Goal: Task Accomplishment & Management: Use online tool/utility

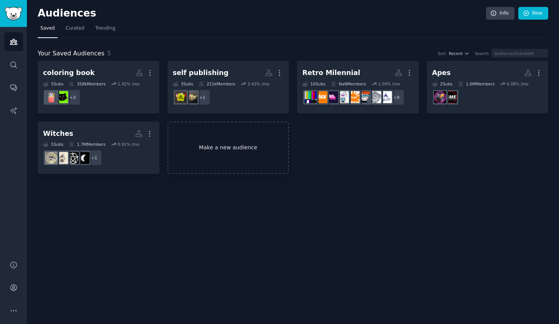
click at [195, 141] on link "Make a new audience" at bounding box center [229, 148] width 122 height 53
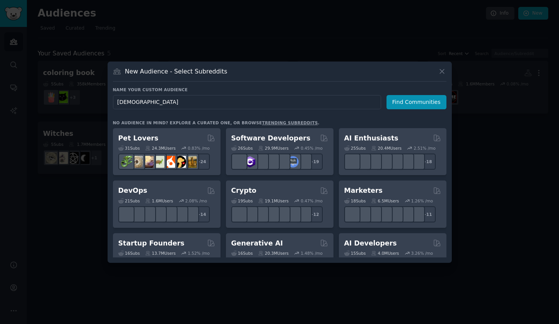
type input "[DEMOGRAPHIC_DATA]"
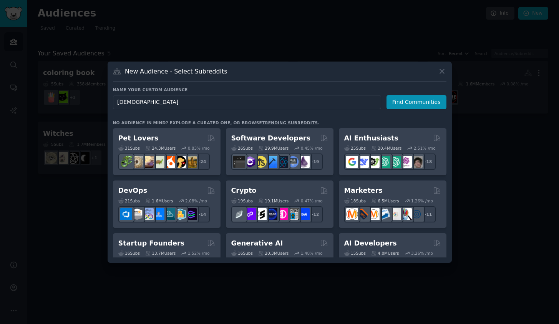
click button "Find Communities" at bounding box center [417, 102] width 60 height 14
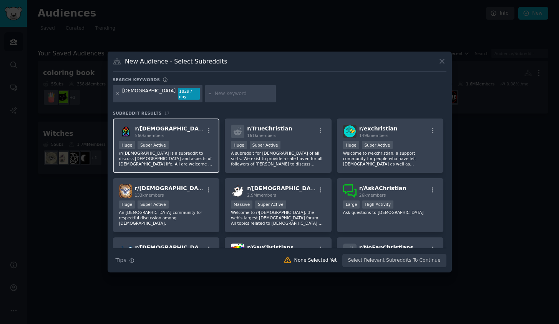
click at [199, 142] on div "Huge Super Active" at bounding box center [166, 146] width 95 height 10
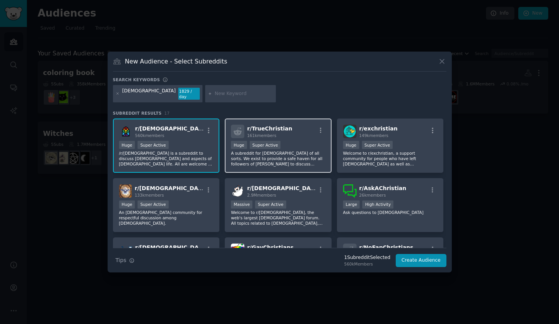
click at [305, 136] on div "r/ TrueChristian 161k members Huge Super Active A subreddit for [DEMOGRAPHIC_DA…" at bounding box center [278, 145] width 107 height 54
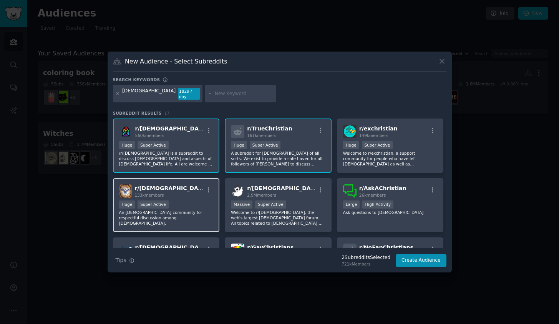
click at [197, 189] on div "r/ [DEMOGRAPHIC_DATA] 133k members" at bounding box center [166, 190] width 95 height 13
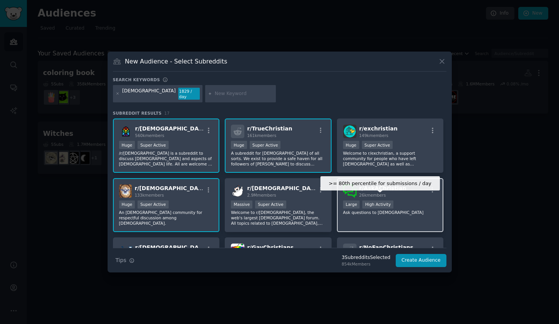
click at [371, 200] on div "High Activity" at bounding box center [378, 204] width 31 height 8
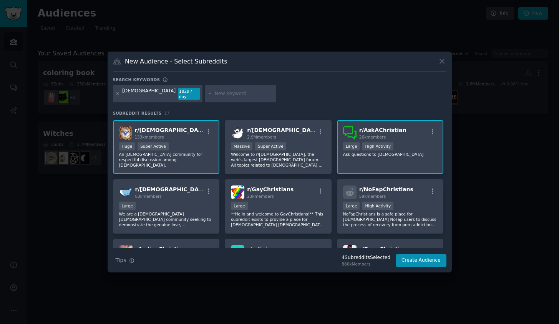
scroll to position [62, 0]
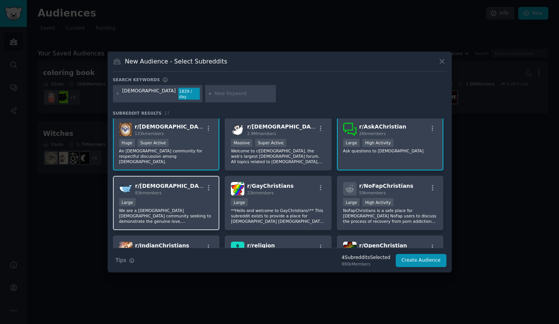
click at [188, 204] on div "Large" at bounding box center [166, 203] width 95 height 10
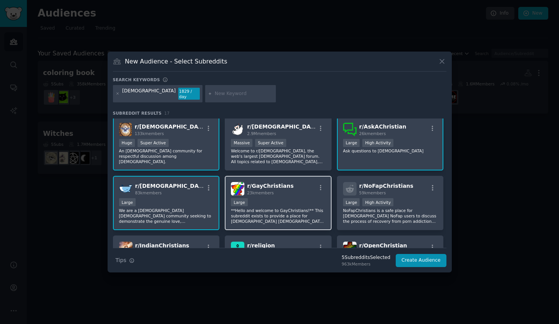
click at [280, 208] on p "**Hello and welcome to GayChristians!** This subreddit exists to provide a plac…" at bounding box center [278, 216] width 95 height 16
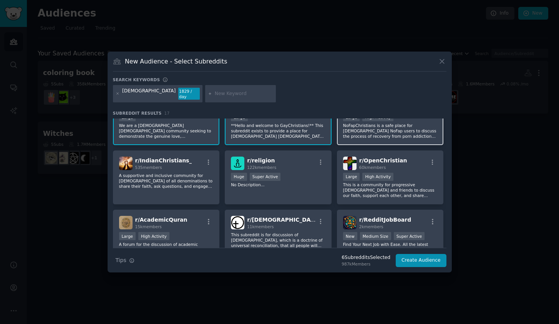
scroll to position [154, 0]
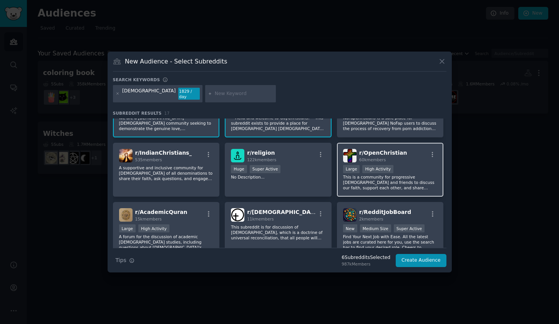
click at [388, 183] on p "This is a community for progressive [DEMOGRAPHIC_DATA] and friends to discuss o…" at bounding box center [390, 182] width 95 height 16
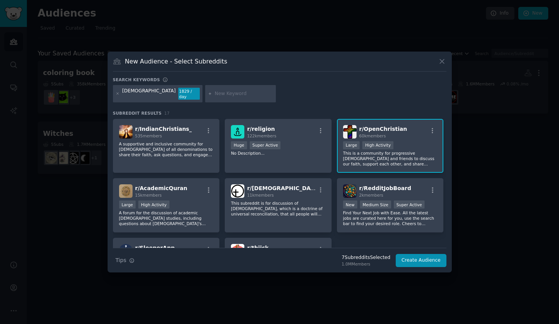
scroll to position [179, 0]
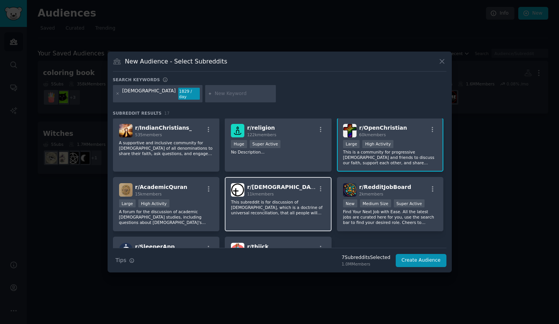
click at [299, 199] on p "This subreddit is for discussion of [DEMOGRAPHIC_DATA], which is a doctrine of …" at bounding box center [278, 207] width 95 height 16
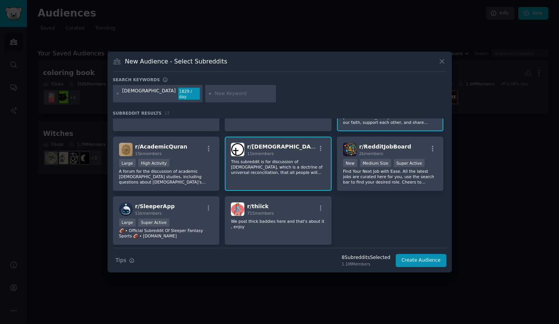
scroll to position [220, 0]
click at [426, 259] on button "Create Audience" at bounding box center [421, 260] width 51 height 13
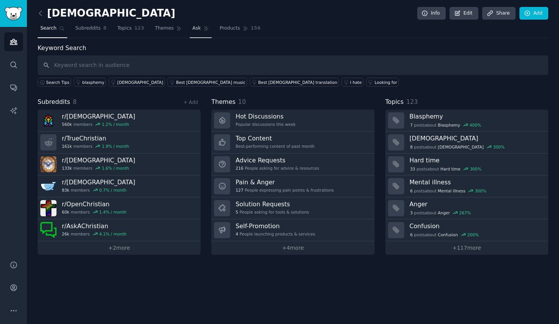
click at [199, 26] on link "Ask" at bounding box center [201, 30] width 22 height 16
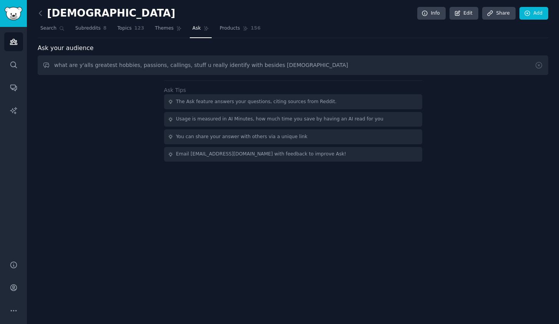
type input "what are y'alls greatest hobbies, passions, callings, stuff u really identify w…"
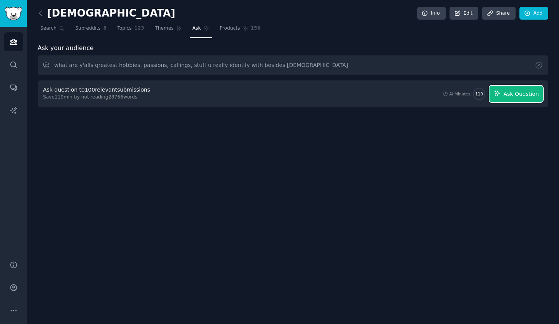
click at [520, 90] on span "Ask Question" at bounding box center [521, 94] width 35 height 8
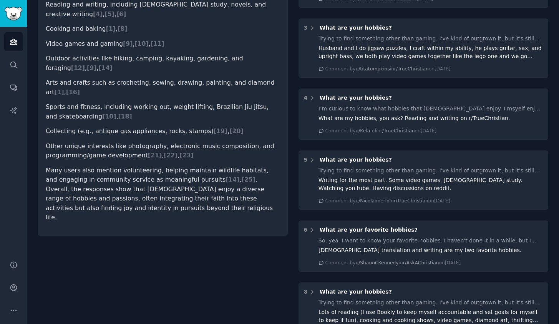
scroll to position [198, 0]
